Goal: Information Seeking & Learning: Learn about a topic

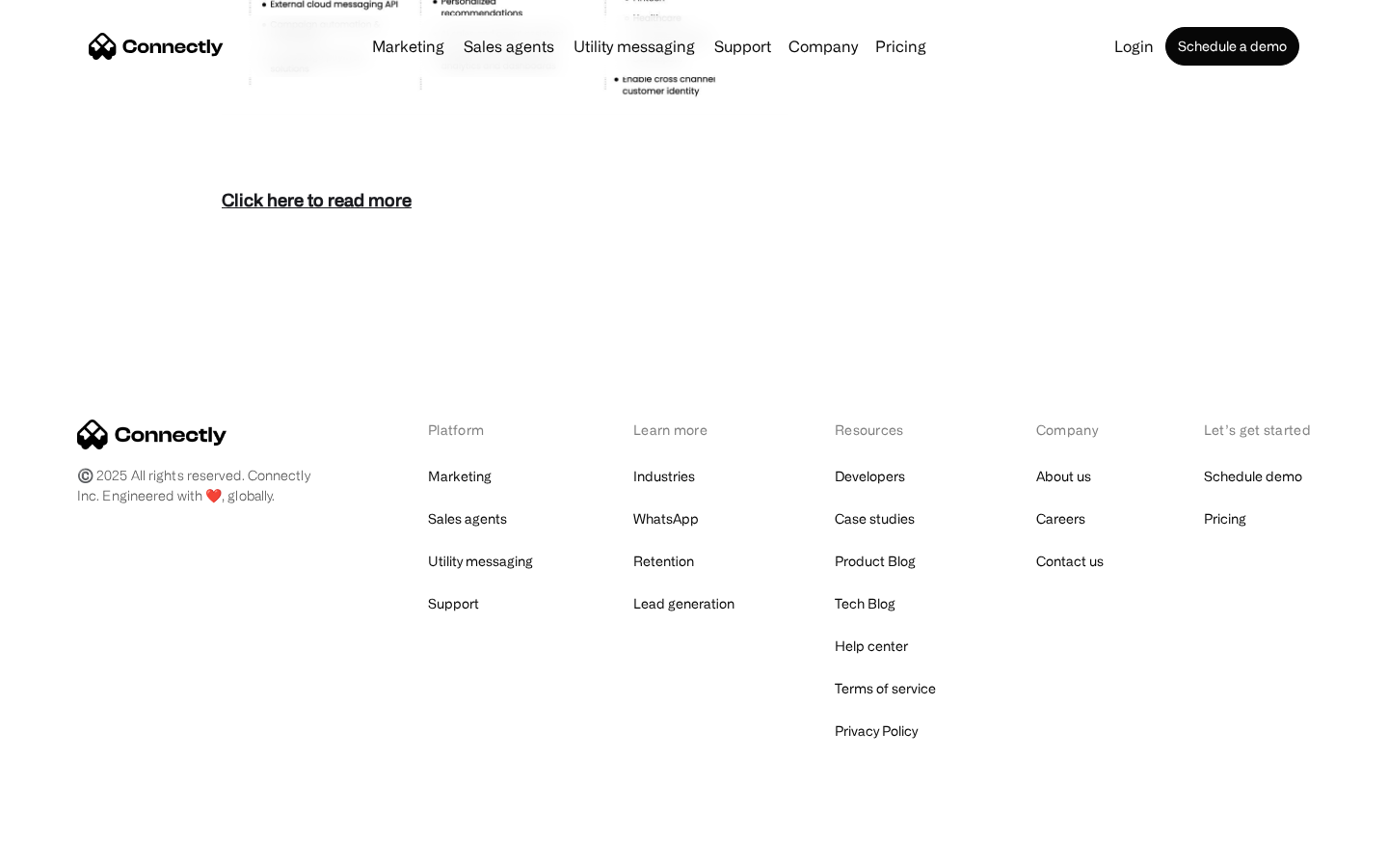
scroll to position [8360, 0]
